Goal: Task Accomplishment & Management: Complete application form

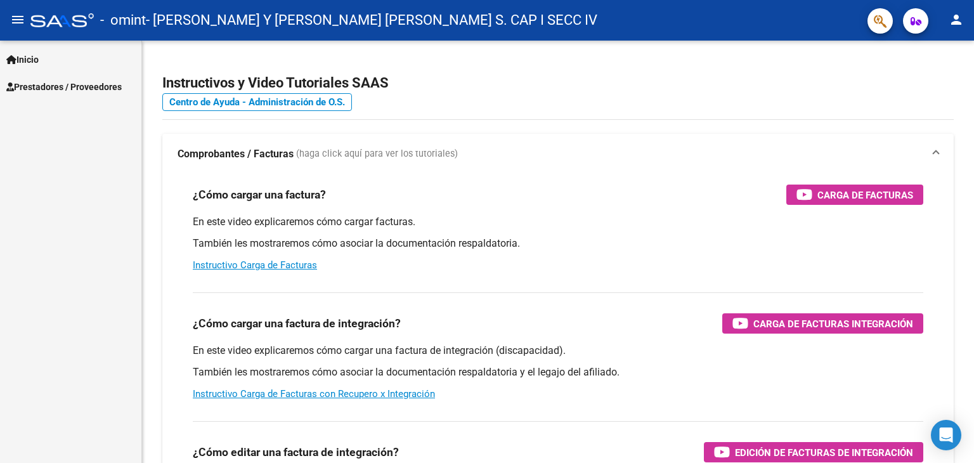
click at [88, 86] on span "Prestadores / Proveedores" at bounding box center [63, 87] width 115 height 14
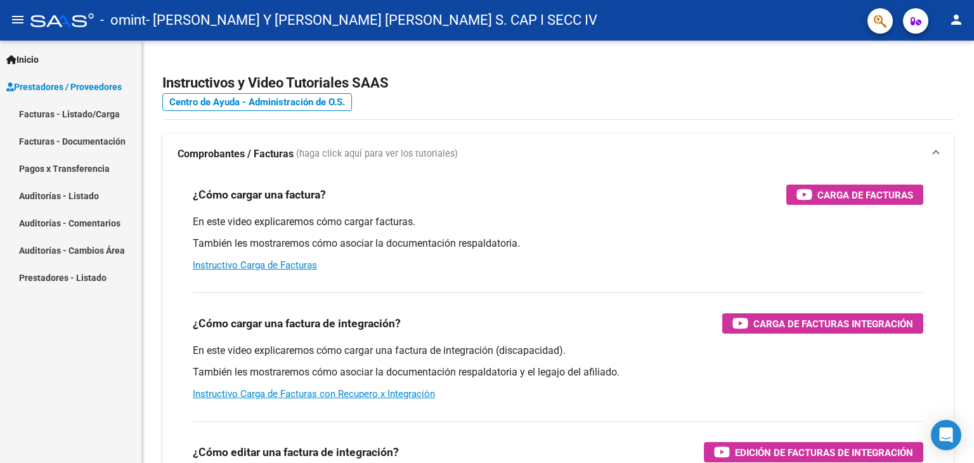
click at [76, 119] on link "Facturas - Listado/Carga" at bounding box center [70, 113] width 141 height 27
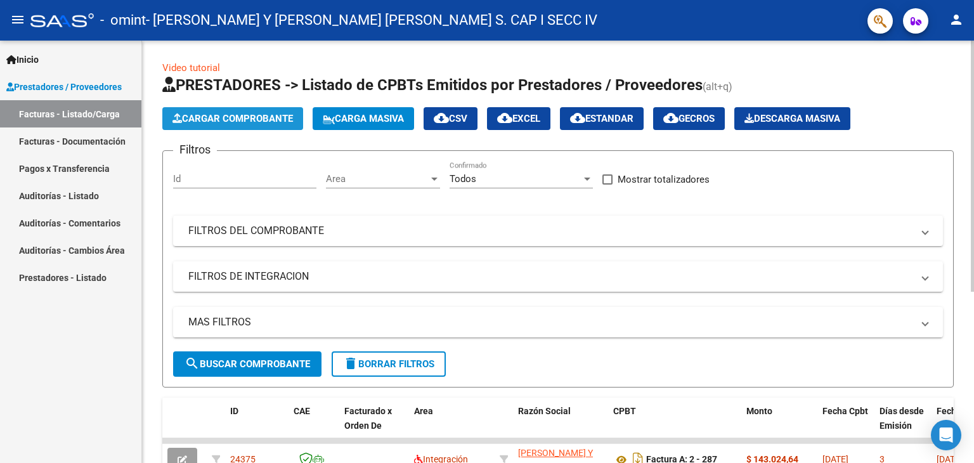
click at [197, 116] on span "Cargar Comprobante" at bounding box center [233, 118] width 121 height 11
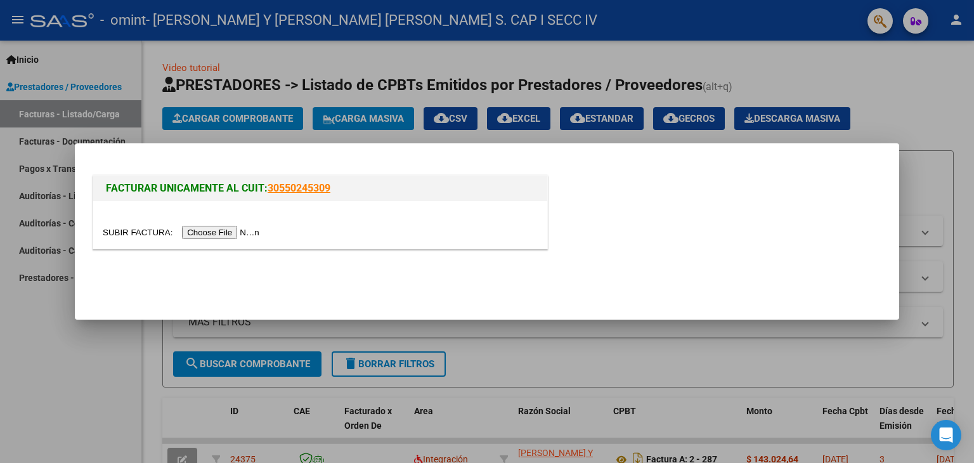
click at [218, 233] on input "file" at bounding box center [183, 232] width 161 height 13
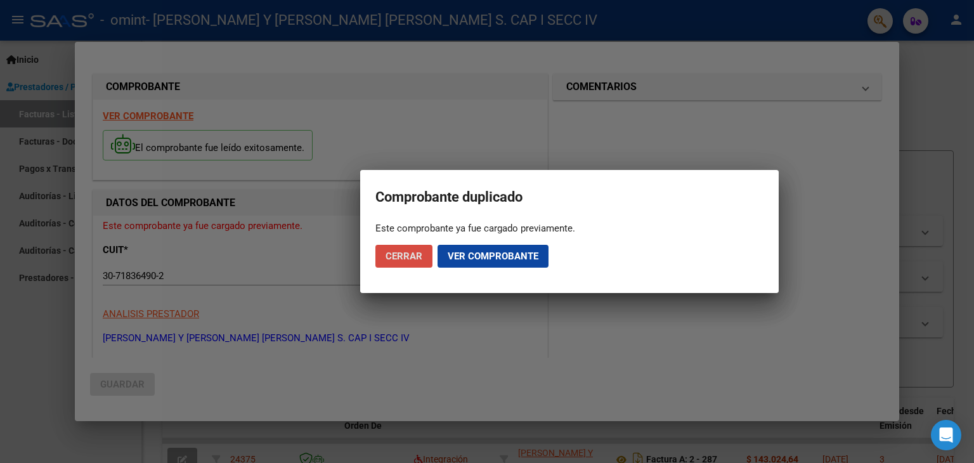
click at [400, 253] on span "Cerrar" at bounding box center [404, 256] width 37 height 11
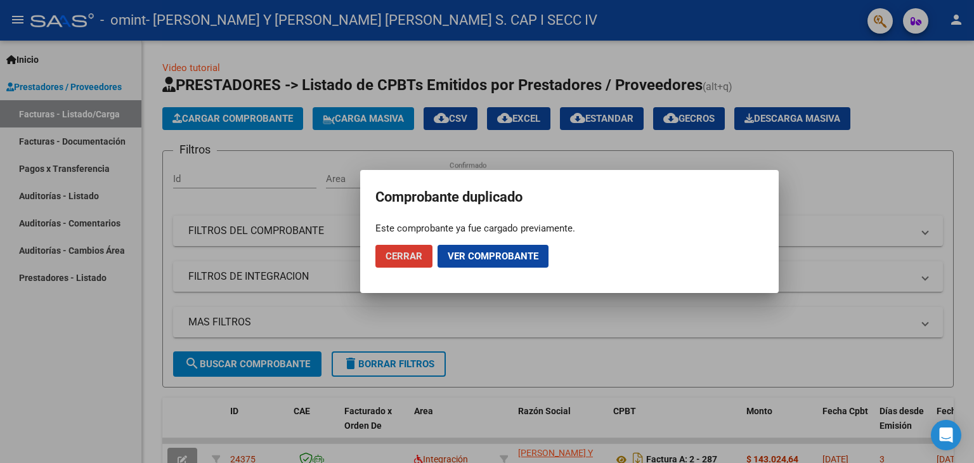
click at [392, 257] on span "Cerrar" at bounding box center [404, 256] width 37 height 11
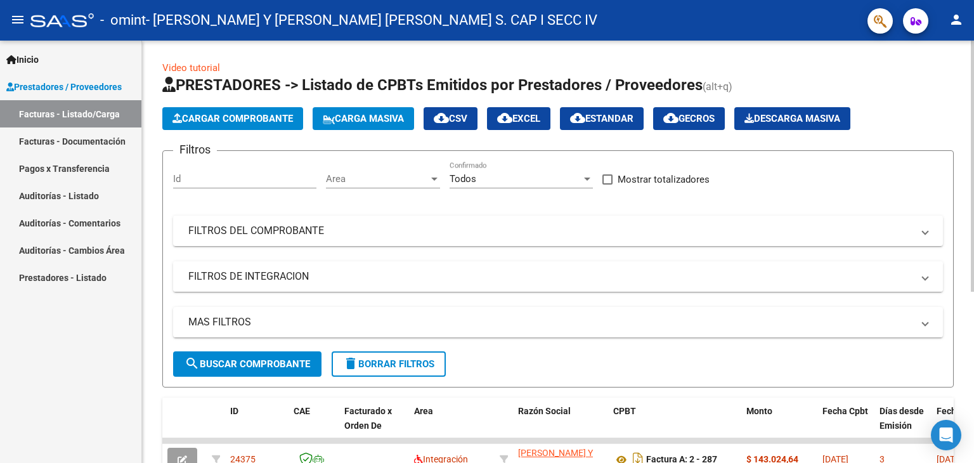
scroll to position [287, 0]
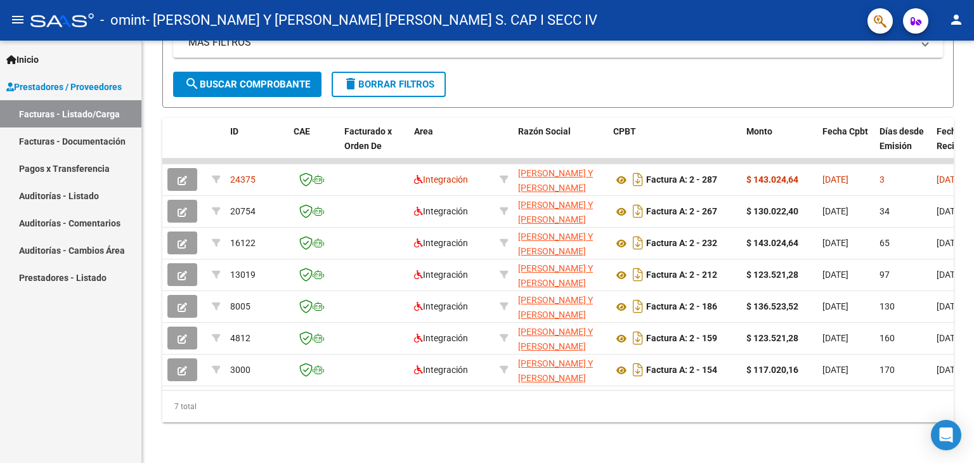
click at [952, 23] on mat-icon "person" at bounding box center [956, 19] width 15 height 15
click at [940, 84] on button "exit_to_app Salir" at bounding box center [930, 84] width 77 height 30
